Goal: Check status: Check status

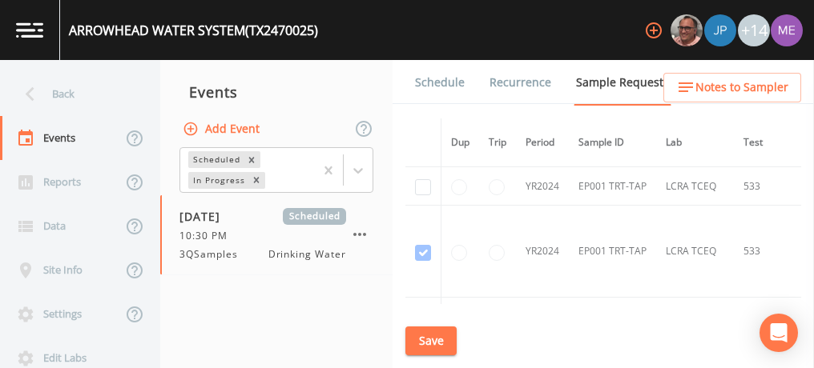
scroll to position [762, 0]
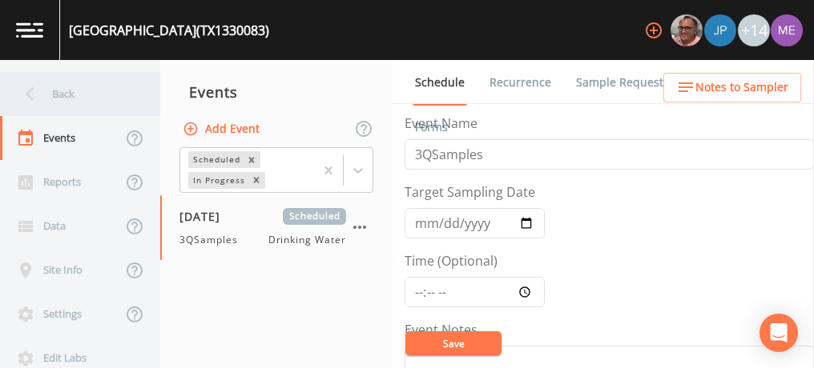
click at [54, 92] on div "Back" at bounding box center [72, 94] width 144 height 44
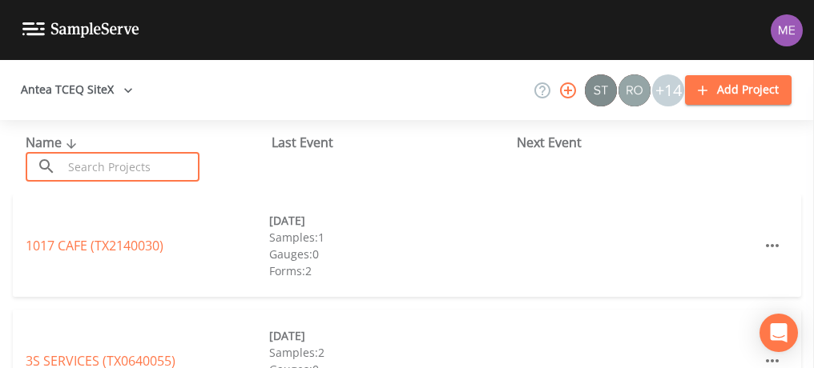
click at [97, 167] on input "text" at bounding box center [130, 167] width 137 height 30
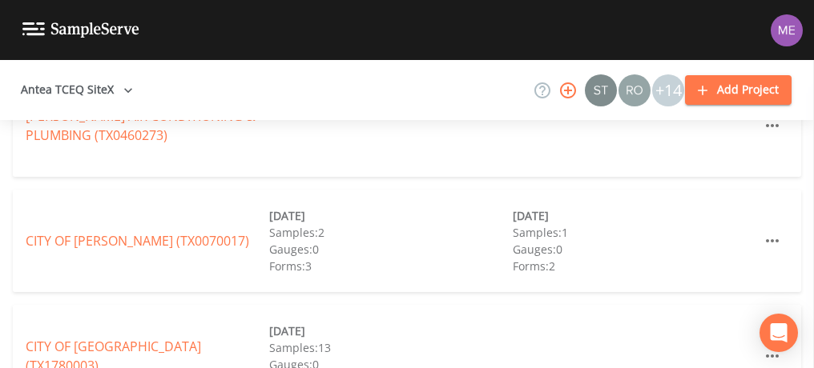
scroll to position [357, 0]
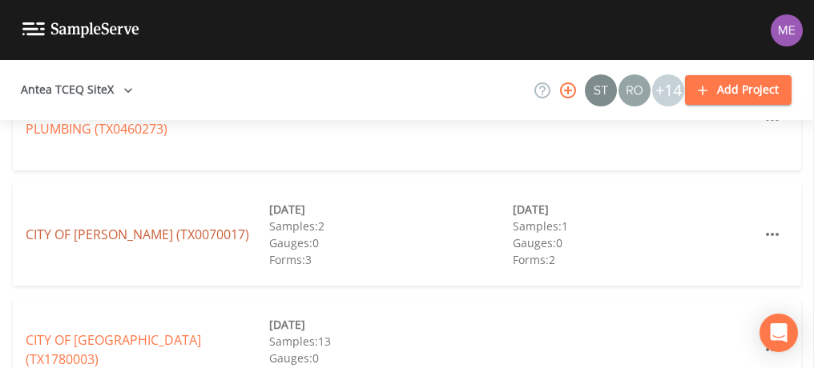
type input "[DEMOGRAPHIC_DATA]"
click at [126, 231] on link "CITY OF [PERSON_NAME] (TX0070017)" at bounding box center [137, 235] width 223 height 18
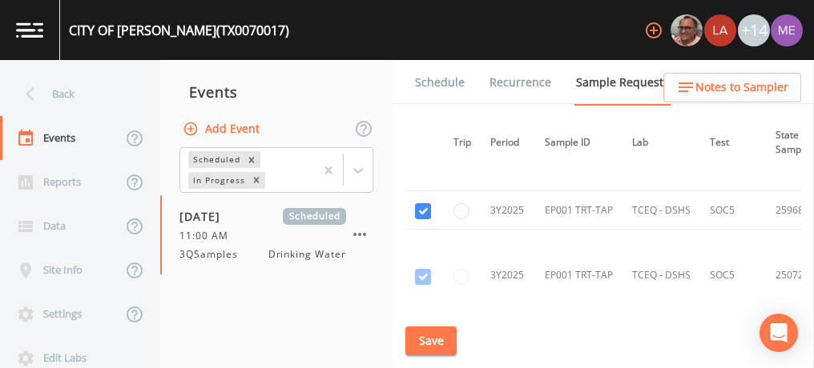
scroll to position [1880, 0]
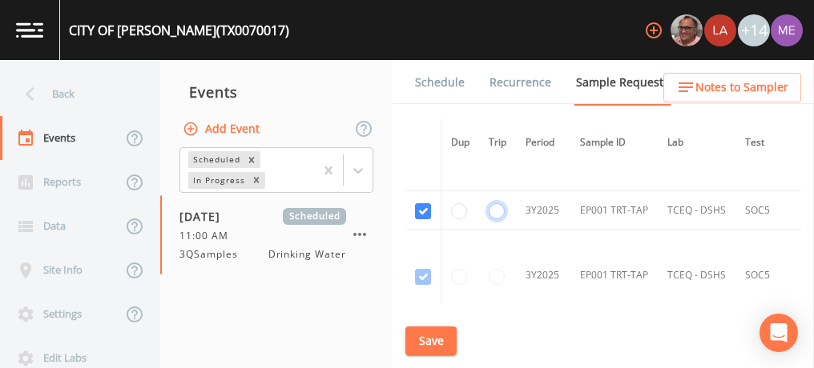
click at [499, 203] on input "radio" at bounding box center [497, 211] width 16 height 16
radio input "true"
click at [420, 334] on button "Save" at bounding box center [430, 342] width 51 height 30
